Goal: Check status: Check status

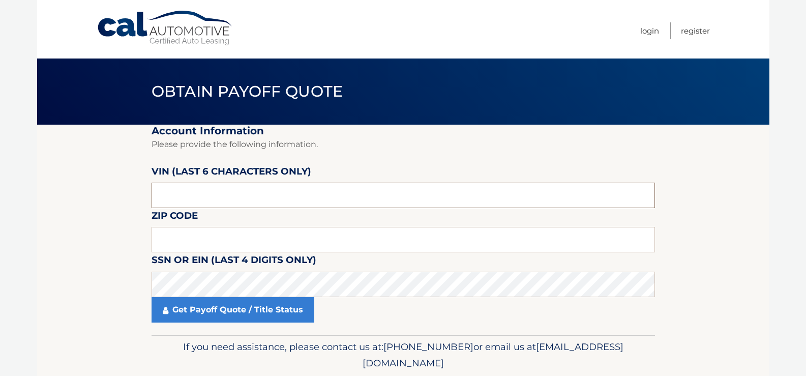
click at [204, 193] on input "text" at bounding box center [403, 195] width 503 height 25
type input "513879"
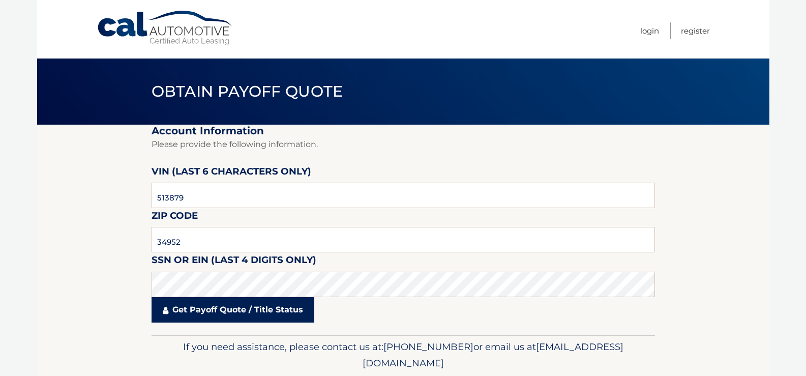
click at [279, 305] on link "Get Payoff Quote / Title Status" at bounding box center [233, 309] width 163 height 25
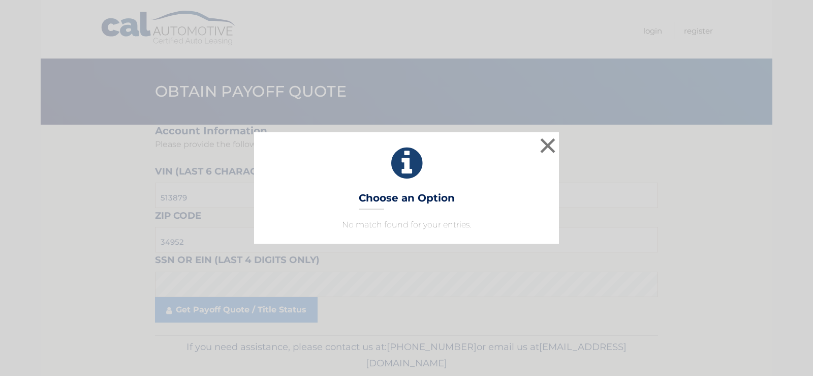
click at [494, 193] on div "× Choose an Option No match found for your entries. This is what you see on sec…" at bounding box center [406, 187] width 305 height 111
click at [554, 150] on button "×" at bounding box center [548, 145] width 20 height 20
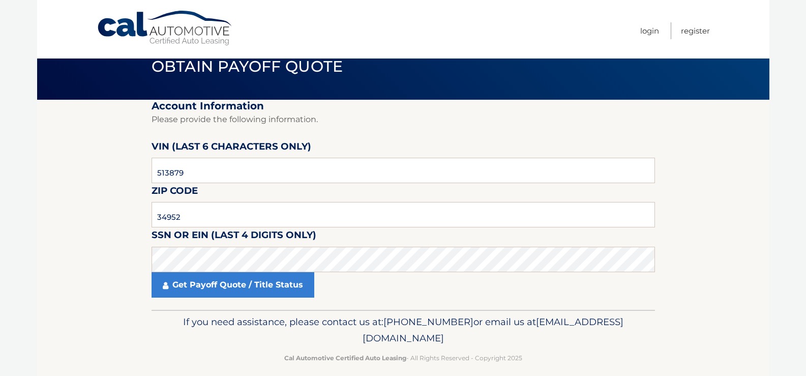
scroll to position [36, 0]
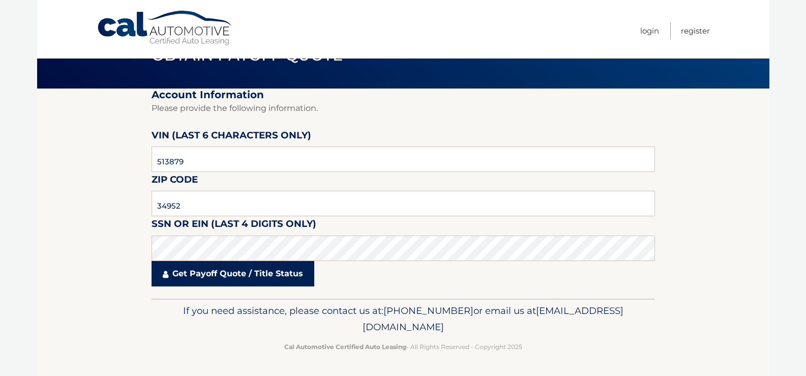
drag, startPoint x: 189, startPoint y: 274, endPoint x: 201, endPoint y: 273, distance: 12.2
click at [192, 274] on link "Get Payoff Quote / Title Status" at bounding box center [233, 273] width 163 height 25
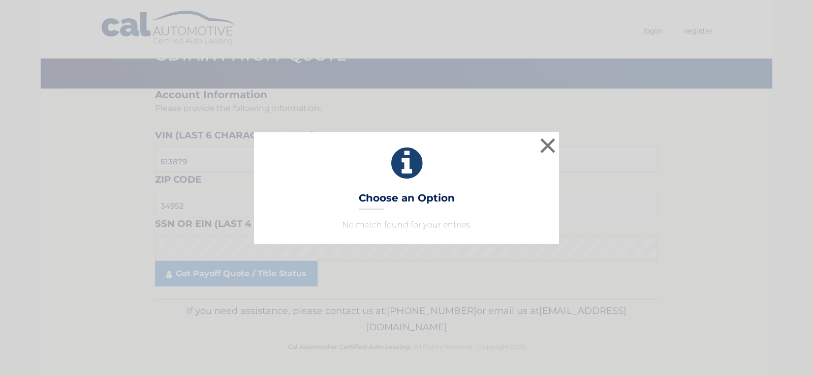
click at [488, 204] on div "× Choose an Option No match found for your entries. This is what you see on sec…" at bounding box center [406, 187] width 305 height 111
click at [424, 217] on div "× Choose an Option No match found for your entries. This is what you see on sec…" at bounding box center [406, 187] width 305 height 111
click at [488, 188] on div "× Choose an Option No match found for your entries. This is what you see on sec…" at bounding box center [406, 187] width 305 height 111
click at [550, 148] on button "×" at bounding box center [548, 145] width 20 height 20
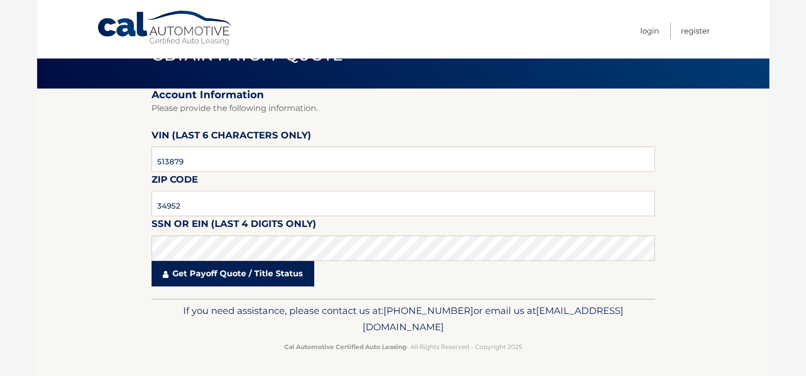
click at [284, 275] on link "Get Payoff Quote / Title Status" at bounding box center [233, 273] width 163 height 25
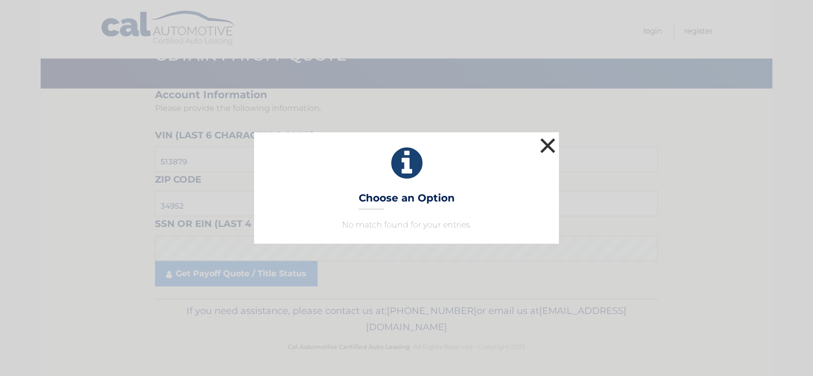
click at [552, 149] on button "×" at bounding box center [548, 145] width 20 height 20
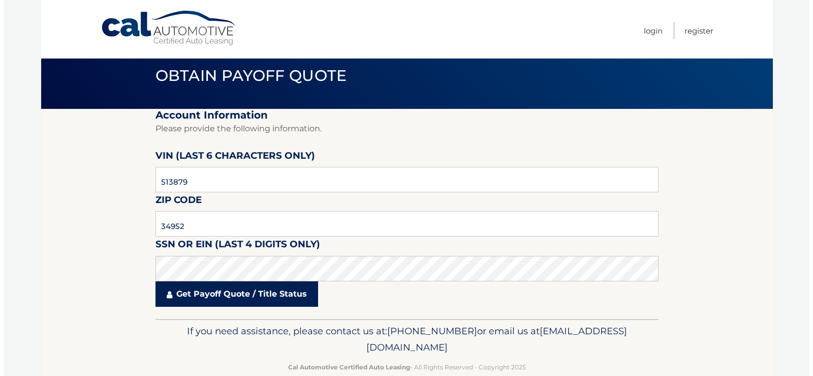
scroll to position [0, 0]
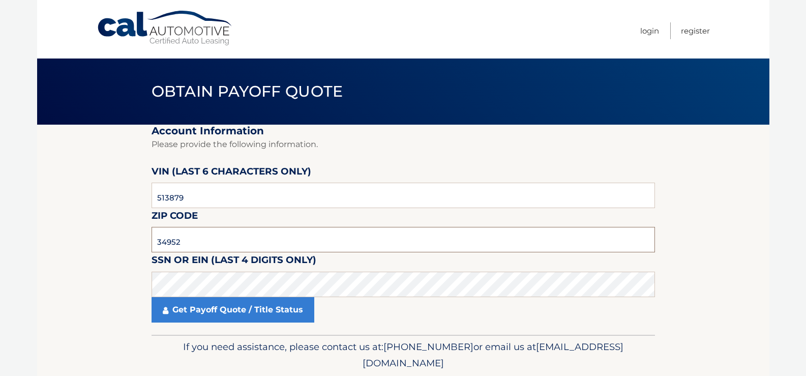
click at [215, 246] on input "34952" at bounding box center [403, 239] width 503 height 25
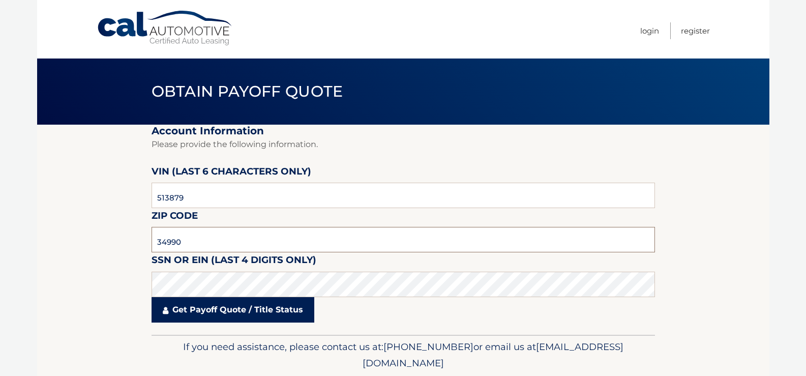
type input "34990"
click at [279, 321] on link "Get Payoff Quote / Title Status" at bounding box center [233, 309] width 163 height 25
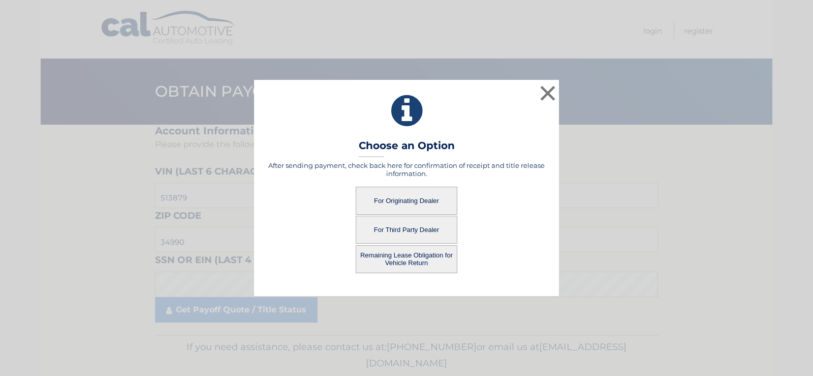
click at [436, 201] on button "For Originating Dealer" at bounding box center [407, 201] width 102 height 28
click at [406, 206] on button "For Originating Dealer" at bounding box center [407, 201] width 102 height 28
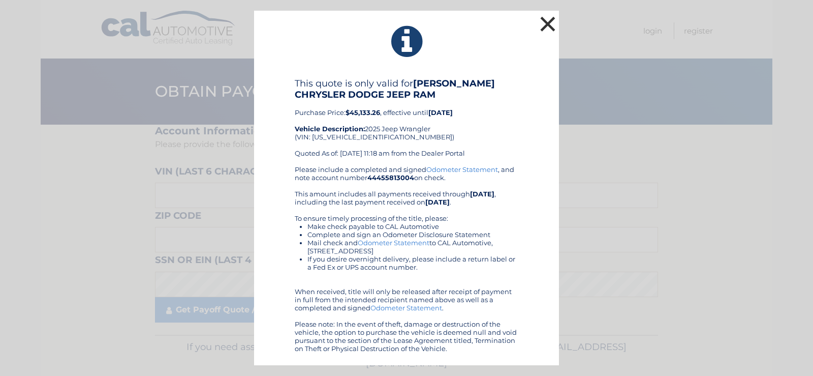
click at [556, 21] on button "×" at bounding box center [548, 24] width 20 height 20
